Goal: Find specific fact: Find contact information

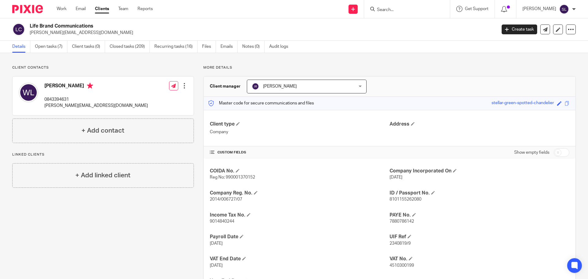
click at [381, 10] on input "Search" at bounding box center [403, 10] width 55 height 6
type input "loopw"
click at [391, 26] on link at bounding box center [427, 26] width 104 height 14
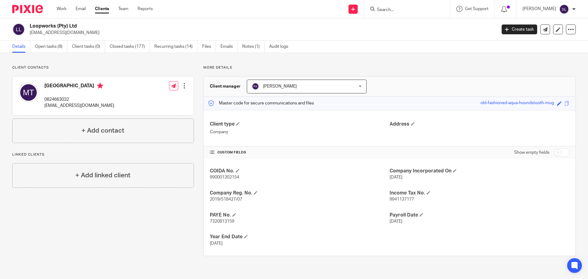
click at [42, 32] on p "[EMAIL_ADDRESS][DOMAIN_NAME]" at bounding box center [261, 33] width 463 height 6
click at [41, 32] on p "[EMAIL_ADDRESS][DOMAIN_NAME]" at bounding box center [261, 33] width 463 height 6
copy main "[EMAIL_ADDRESS][DOMAIN_NAME] Create task Export data Merge Archive client"
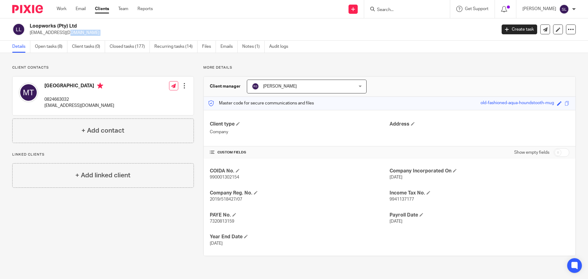
drag, startPoint x: 31, startPoint y: 25, endPoint x: 76, endPoint y: 27, distance: 45.1
click at [80, 27] on h2 "Loopworks (Pty) Ltd" at bounding box center [215, 26] width 370 height 6
copy h2 "Loopworks (Pty) Ltd"
